Goal: Transaction & Acquisition: Purchase product/service

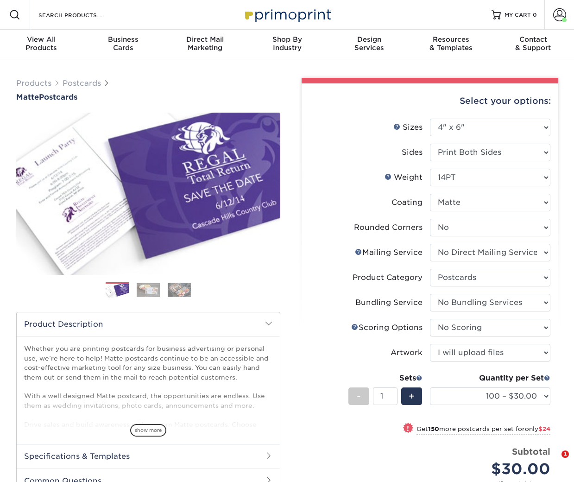
select select "4.00x6.00"
select select "0"
select select "3e5e9bdd-d78a-4c28-a41d-fe1407925ca6"
select select "9b7272e0-d6c8-4c3c-8e97-d3a1bcdab858"
select select "58689abb-25c0-461c-a4c3-a80b627d6649"
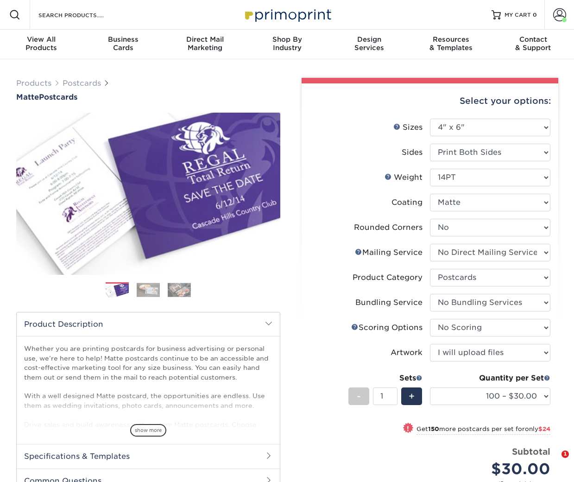
select select "16ebe401-5398-422d-8cb0-f3adbb82deb5"
select select "upload"
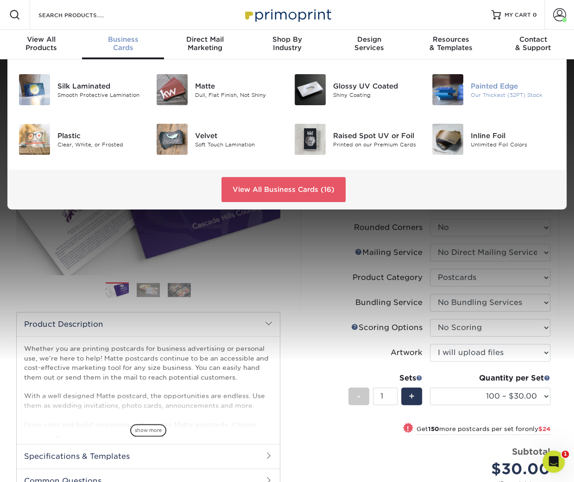
click at [446, 88] on img at bounding box center [447, 89] width 31 height 31
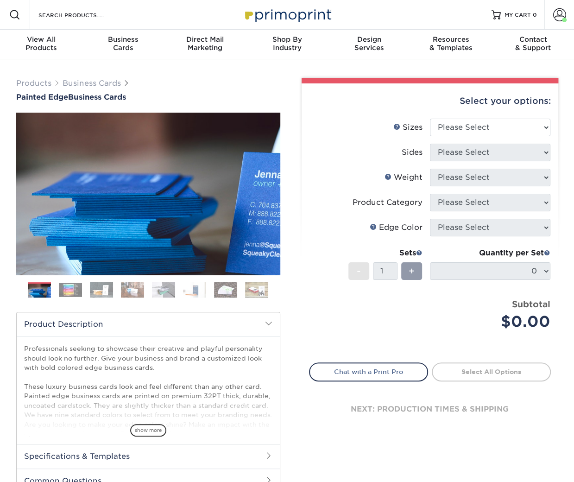
click at [74, 287] on img at bounding box center [70, 290] width 23 height 14
